Goal: Check status: Check status

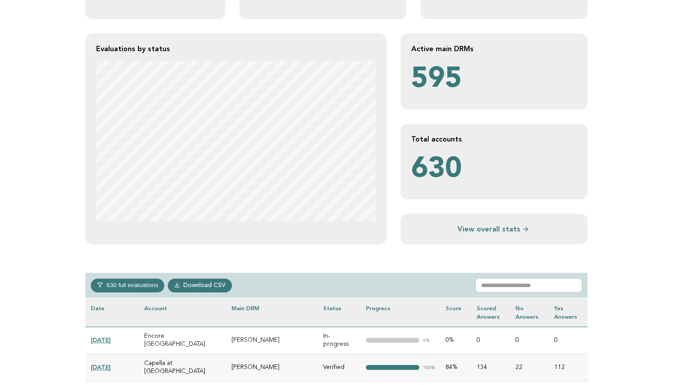
scroll to position [238, 0]
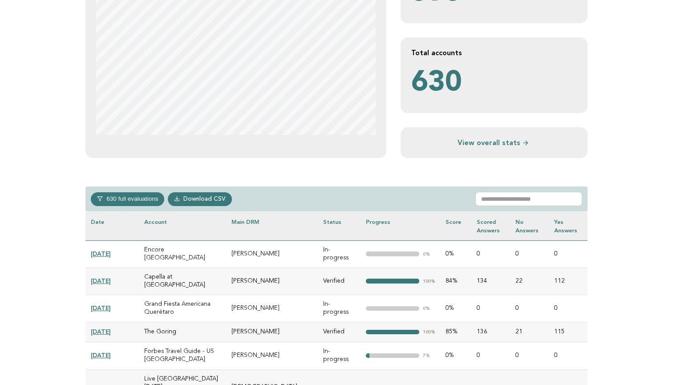
click at [111, 250] on link "[DATE]" at bounding box center [101, 253] width 20 height 7
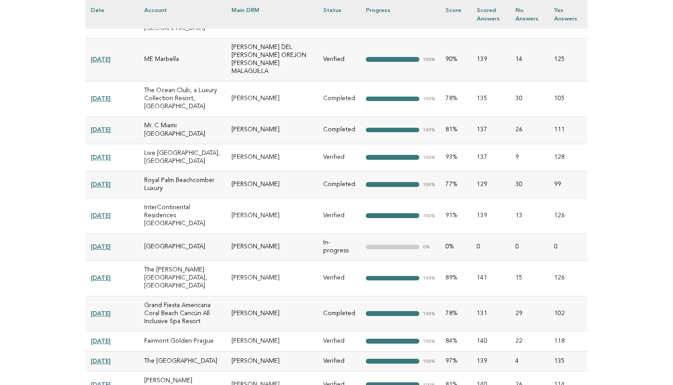
scroll to position [975, 0]
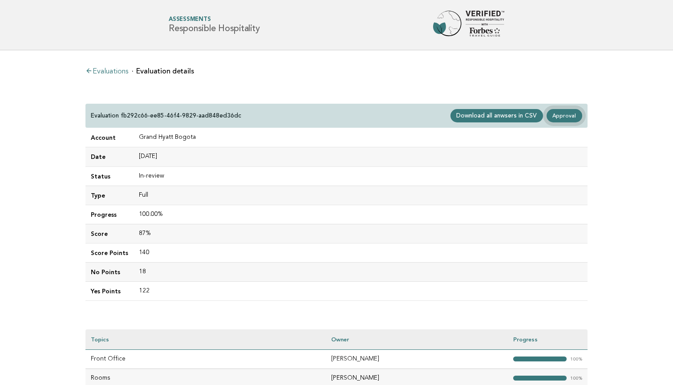
click at [555, 113] on link "Approval" at bounding box center [564, 115] width 36 height 13
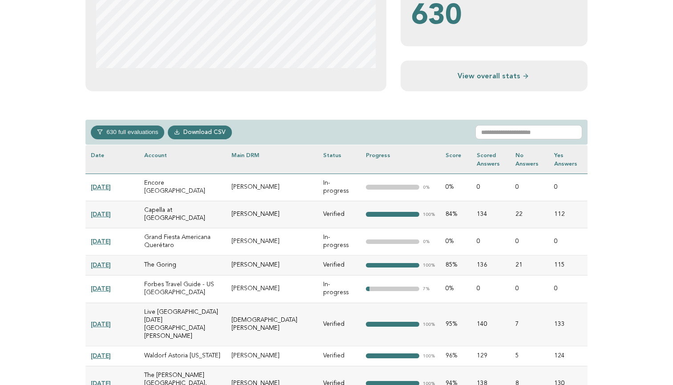
scroll to position [318, 0]
